Goal: Task Accomplishment & Management: Complete application form

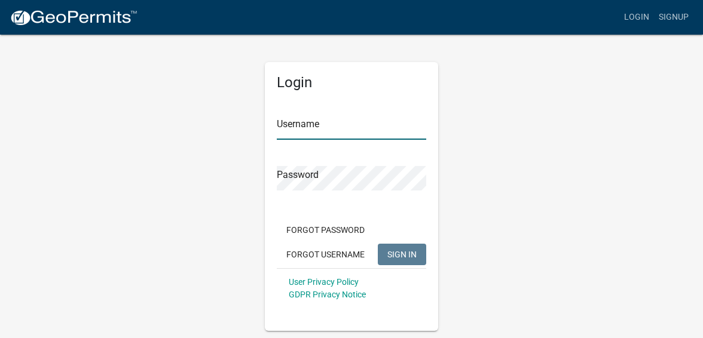
type input "gpgardner"
click at [389, 252] on span "SIGN IN" at bounding box center [401, 254] width 29 height 10
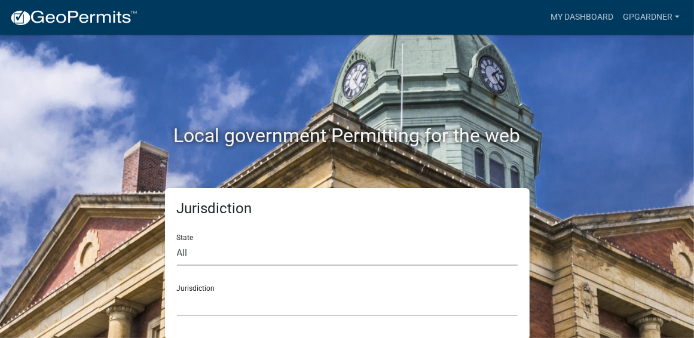
click at [251, 249] on select "All [US_STATE] [US_STATE] [US_STATE] [US_STATE] [US_STATE] [US_STATE] [US_STATE…" at bounding box center [347, 254] width 341 height 25
select select "[US_STATE]"
click at [177, 242] on select "All [US_STATE] [US_STATE] [US_STATE] [US_STATE] [US_STATE] [US_STATE] [US_STATE…" at bounding box center [347, 254] width 341 height 25
click at [210, 291] on div "Jurisdiction [GEOGRAPHIC_DATA], [US_STATE][PERSON_NAME][GEOGRAPHIC_DATA], [US_S…" at bounding box center [347, 296] width 341 height 41
click at [220, 304] on select "[GEOGRAPHIC_DATA], [US_STATE][PERSON_NAME][GEOGRAPHIC_DATA], [US_STATE][PERSON_…" at bounding box center [347, 304] width 341 height 25
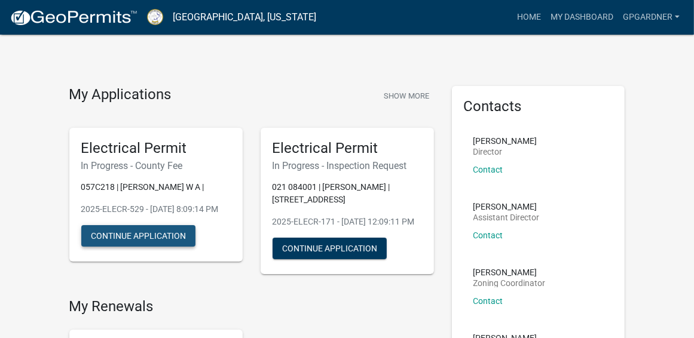
click at [145, 246] on button "Continue Application" at bounding box center [138, 236] width 114 height 22
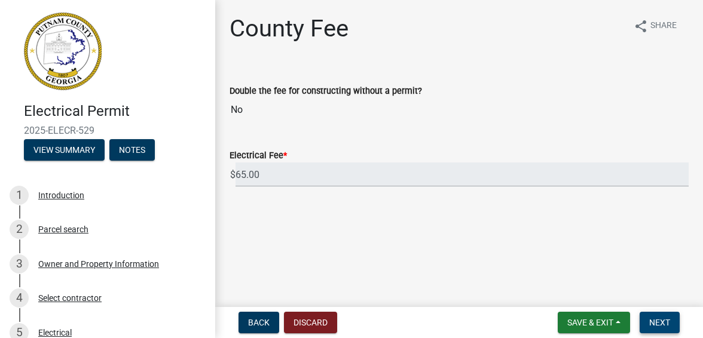
click at [656, 322] on span "Next" at bounding box center [659, 323] width 21 height 10
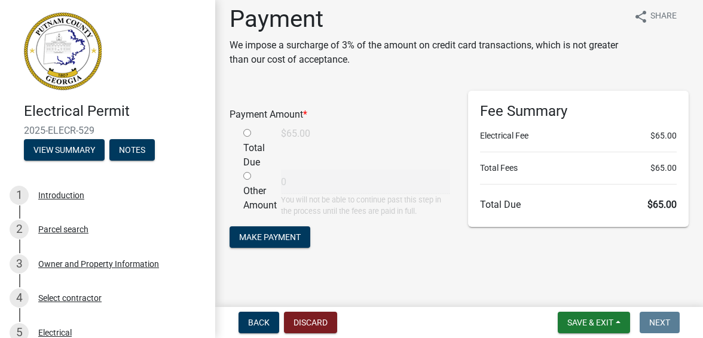
scroll to position [15, 0]
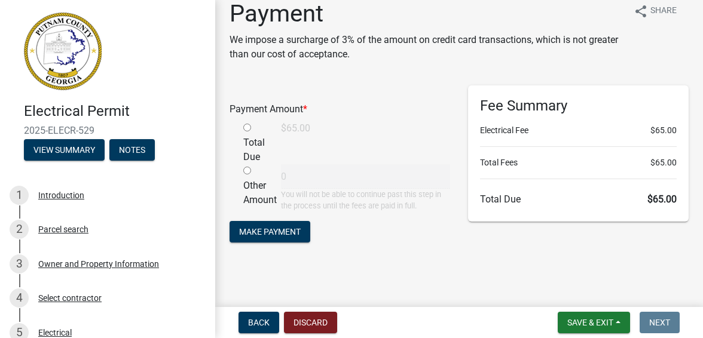
click at [245, 126] on input "radio" at bounding box center [247, 128] width 8 height 8
radio input "true"
type input "65"
click at [273, 235] on span "Make Payment" at bounding box center [270, 232] width 62 height 10
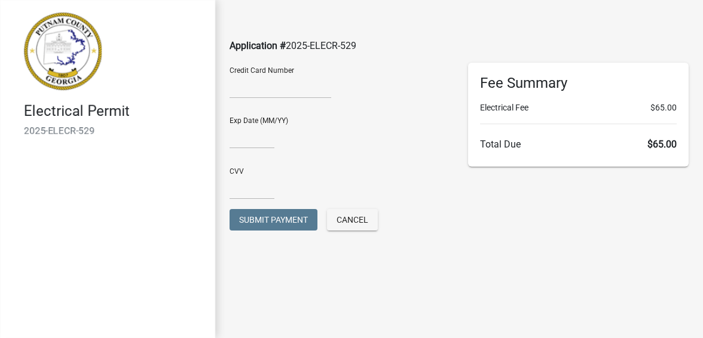
click at [256, 95] on div at bounding box center [281, 88] width 102 height 19
type input "09/28"
click at [264, 190] on input "text" at bounding box center [252, 187] width 45 height 25
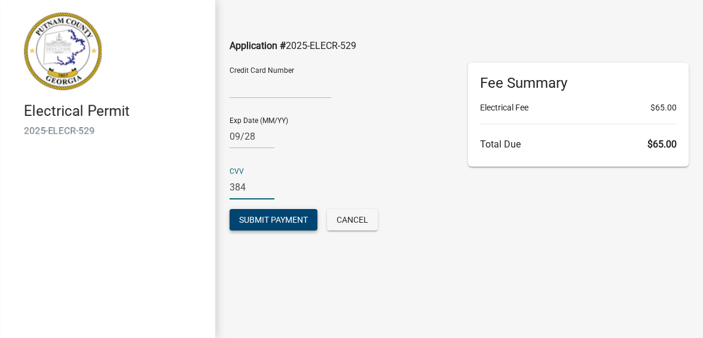
type input "384"
click at [276, 215] on span "Submit Payment" at bounding box center [273, 220] width 69 height 10
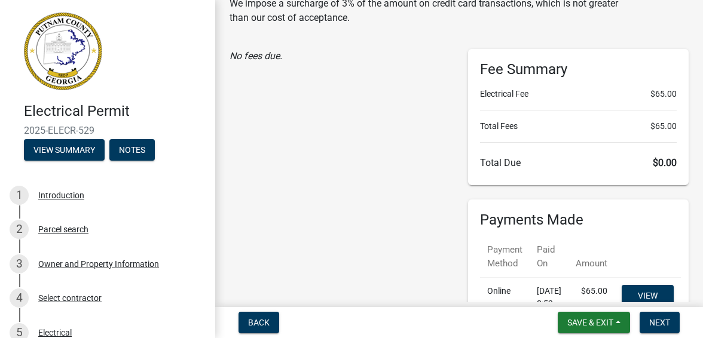
scroll to position [173, 0]
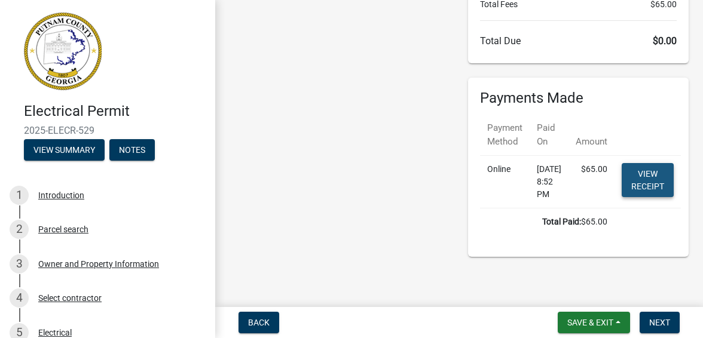
click at [663, 184] on link "View receipt" at bounding box center [648, 180] width 52 height 34
